Goal: Navigation & Orientation: Go to known website

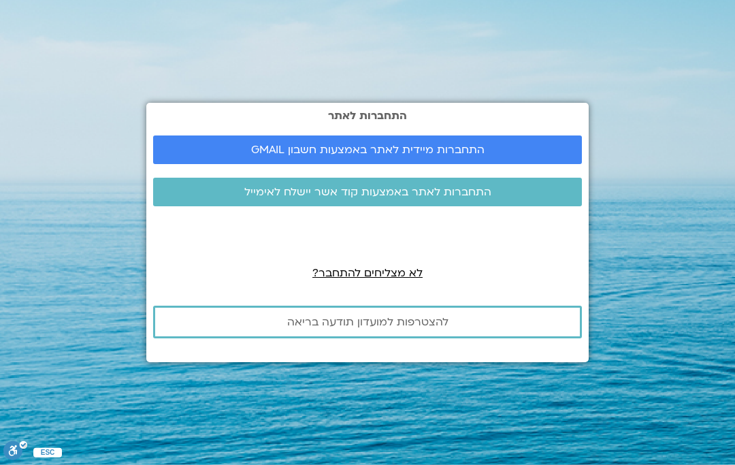
click at [547, 164] on link "התחברות מיידית לאתר באמצעות חשבון GMAIL" at bounding box center [367, 150] width 429 height 29
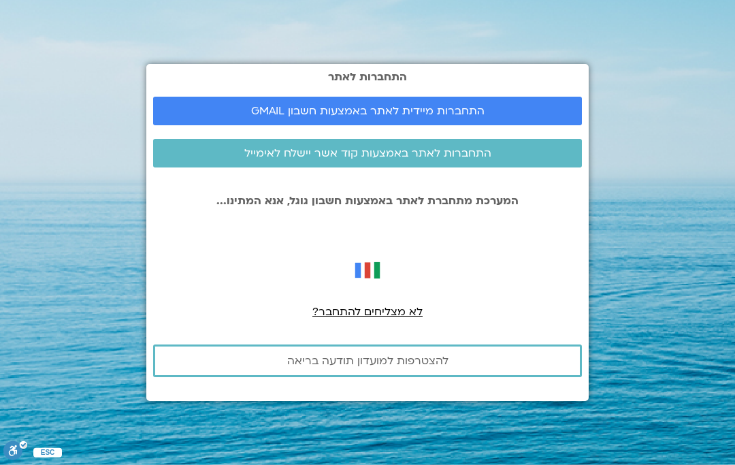
click at [524, 168] on link "התחברות לאתר באמצעות קוד אשר יישלח לאימייל" at bounding box center [367, 153] width 429 height 29
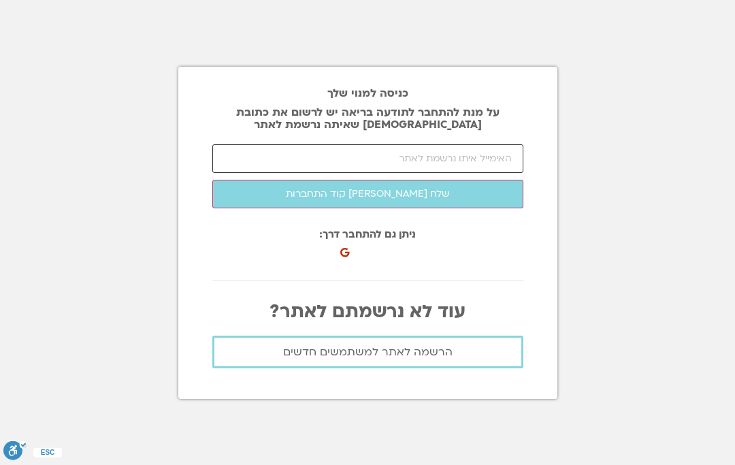
click at [499, 173] on input "email" at bounding box center [367, 158] width 311 height 29
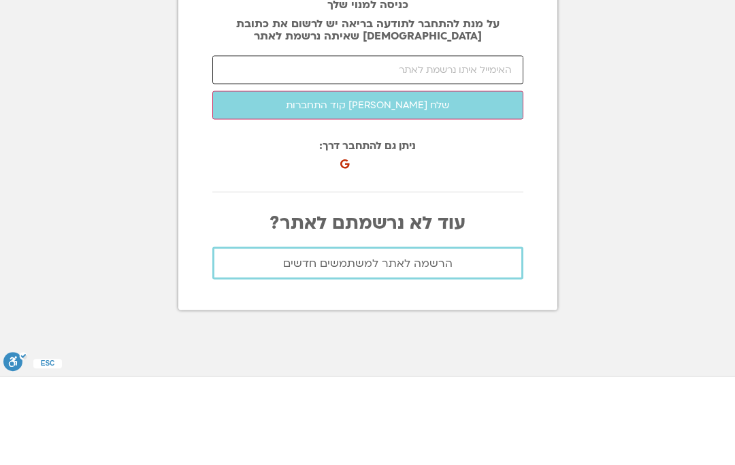
scroll to position [56, 0]
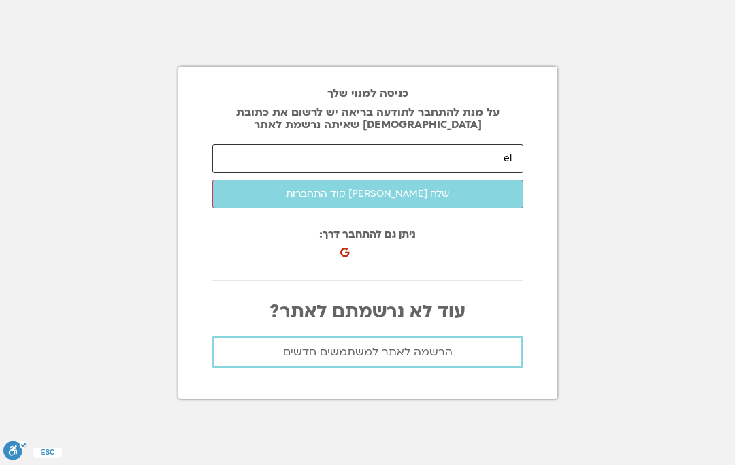
type input "Elad200@bezeqint.net"
click at [469, 180] on button "שלח לי קוד התחברות" at bounding box center [367, 194] width 311 height 29
click at [460, 144] on input "number" at bounding box center [367, 158] width 311 height 29
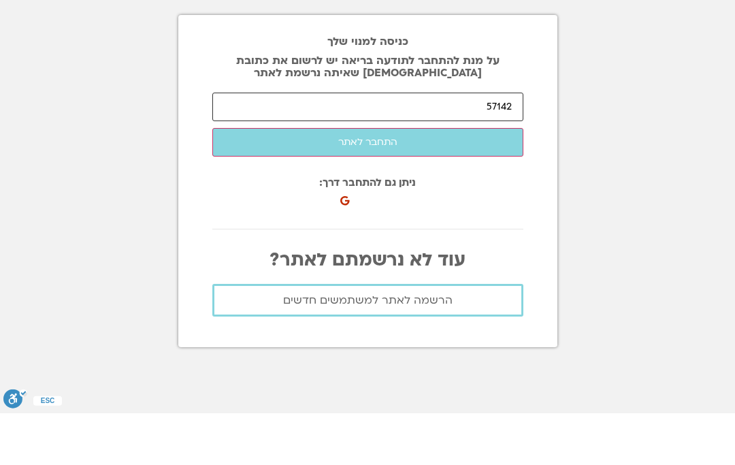
type input "57142"
click at [470, 180] on button "התחבר לאתר" at bounding box center [367, 194] width 311 height 29
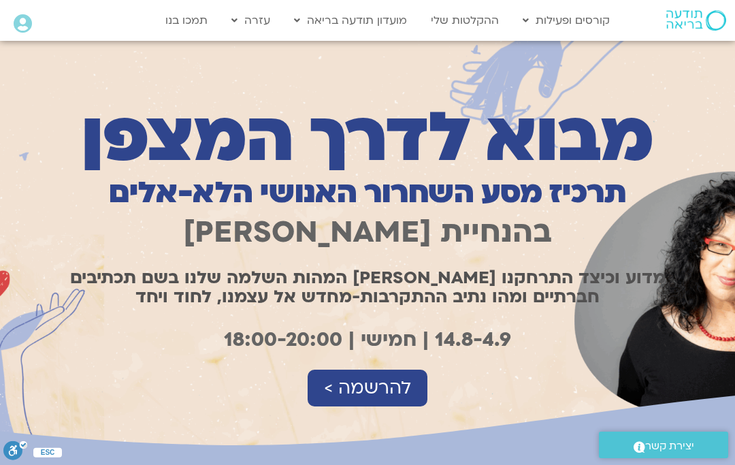
click at [405, 387] on span "להרשמה >" at bounding box center [367, 388] width 87 height 20
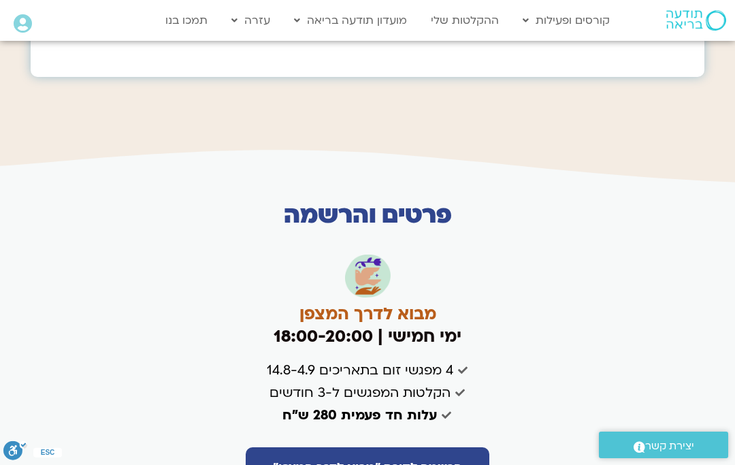
click at [465, 447] on link "הרשמה לקורס "מבוא לדרך המצפן"" at bounding box center [368, 467] width 244 height 41
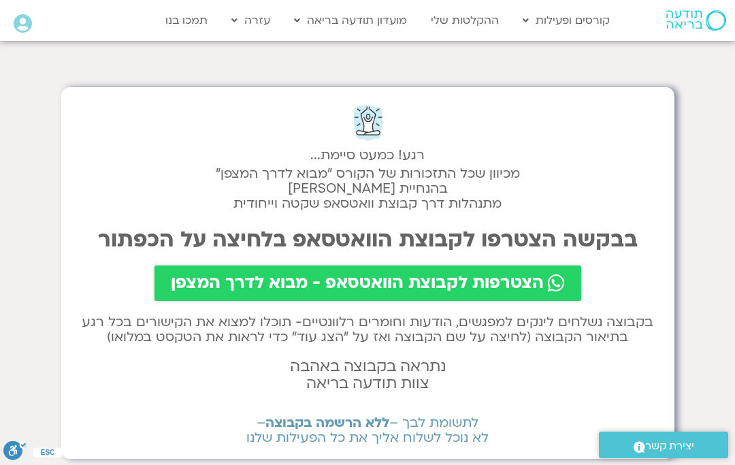
click at [559, 279] on icon at bounding box center [556, 283] width 17 height 19
